Goal: Navigation & Orientation: Find specific page/section

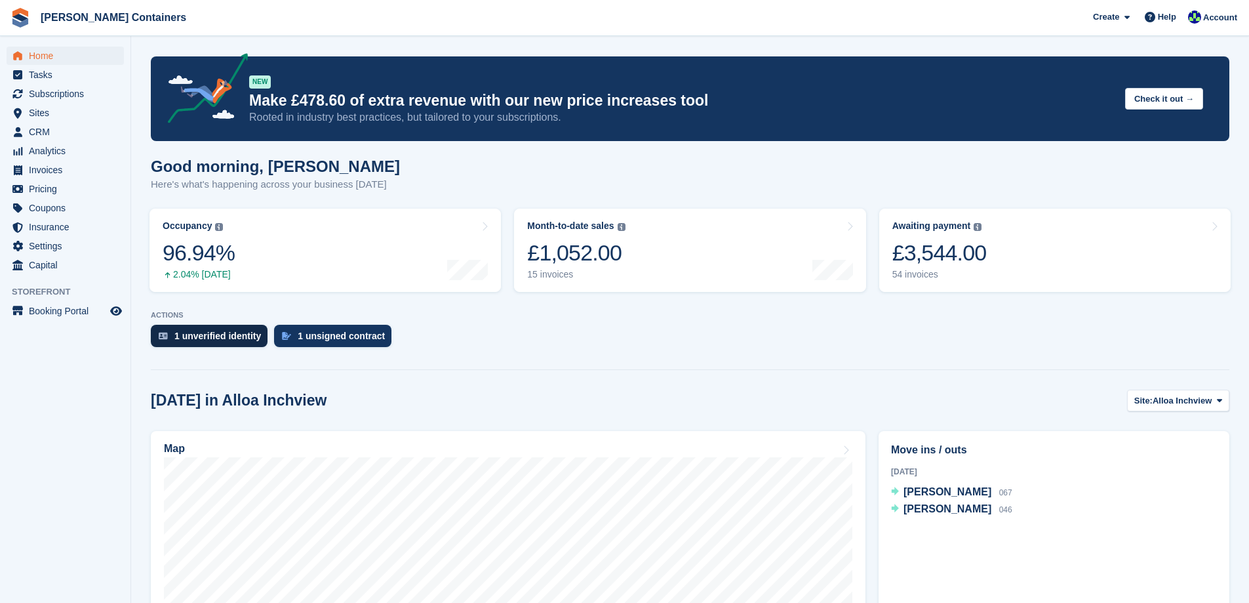
click at [234, 336] on div "1 unverified identity" at bounding box center [217, 335] width 87 height 10
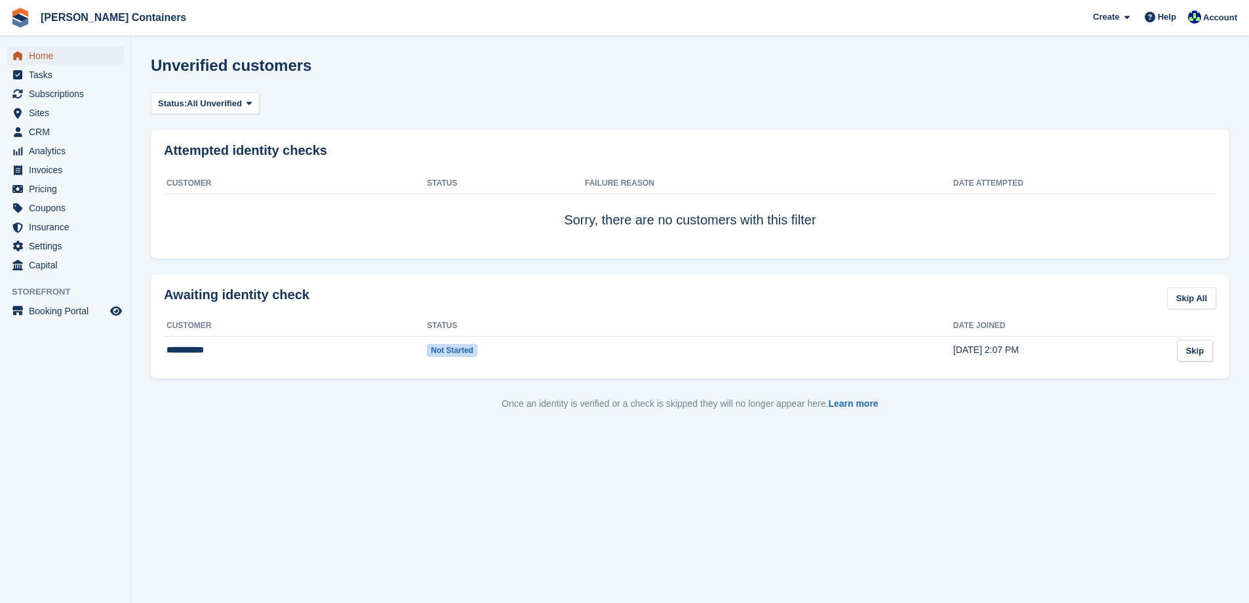
click at [45, 58] on span "Home" at bounding box center [68, 56] width 79 height 18
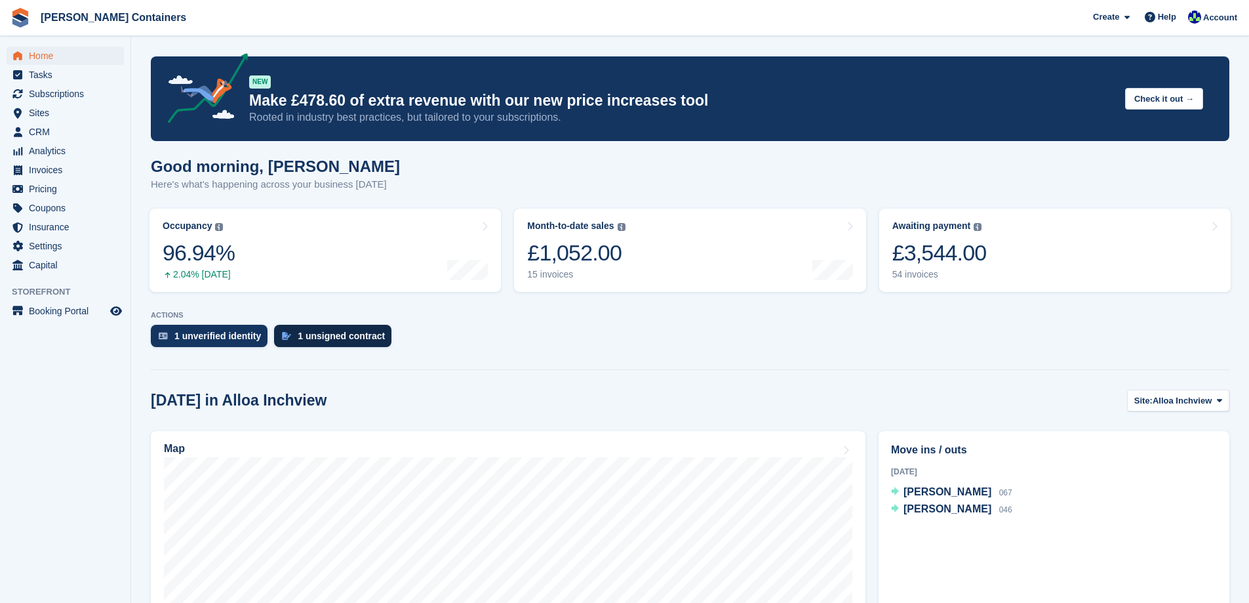
click at [313, 332] on div "1 unsigned contract" at bounding box center [341, 335] width 87 height 10
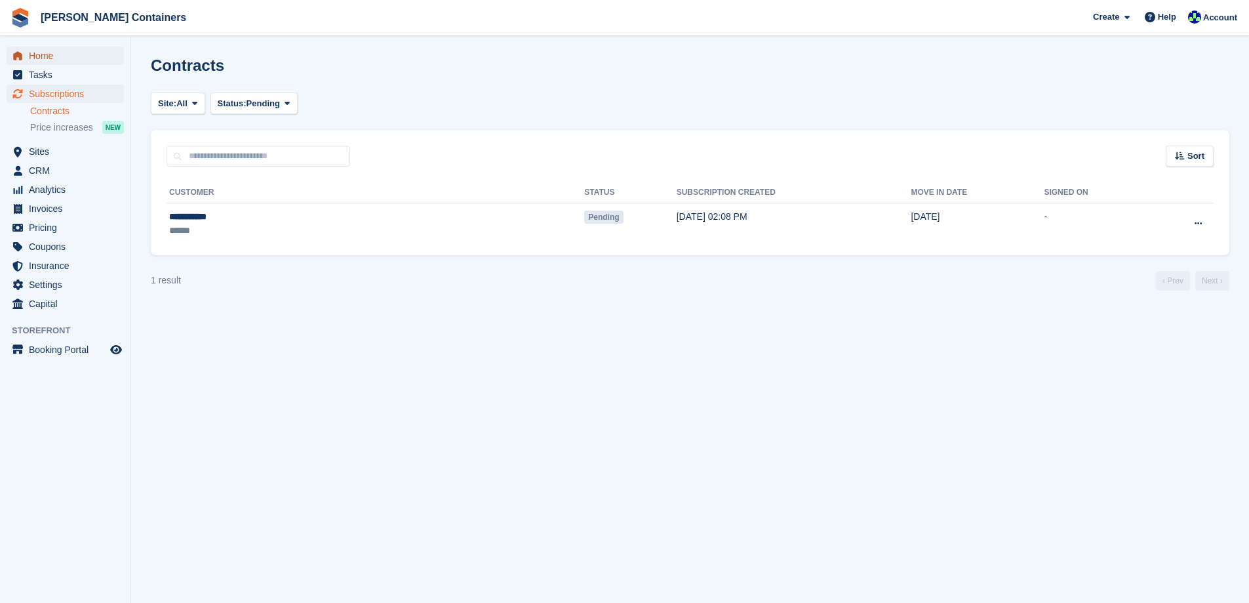
click at [35, 52] on span "Home" at bounding box center [68, 56] width 79 height 18
